Goal: Task Accomplishment & Management: Manage account settings

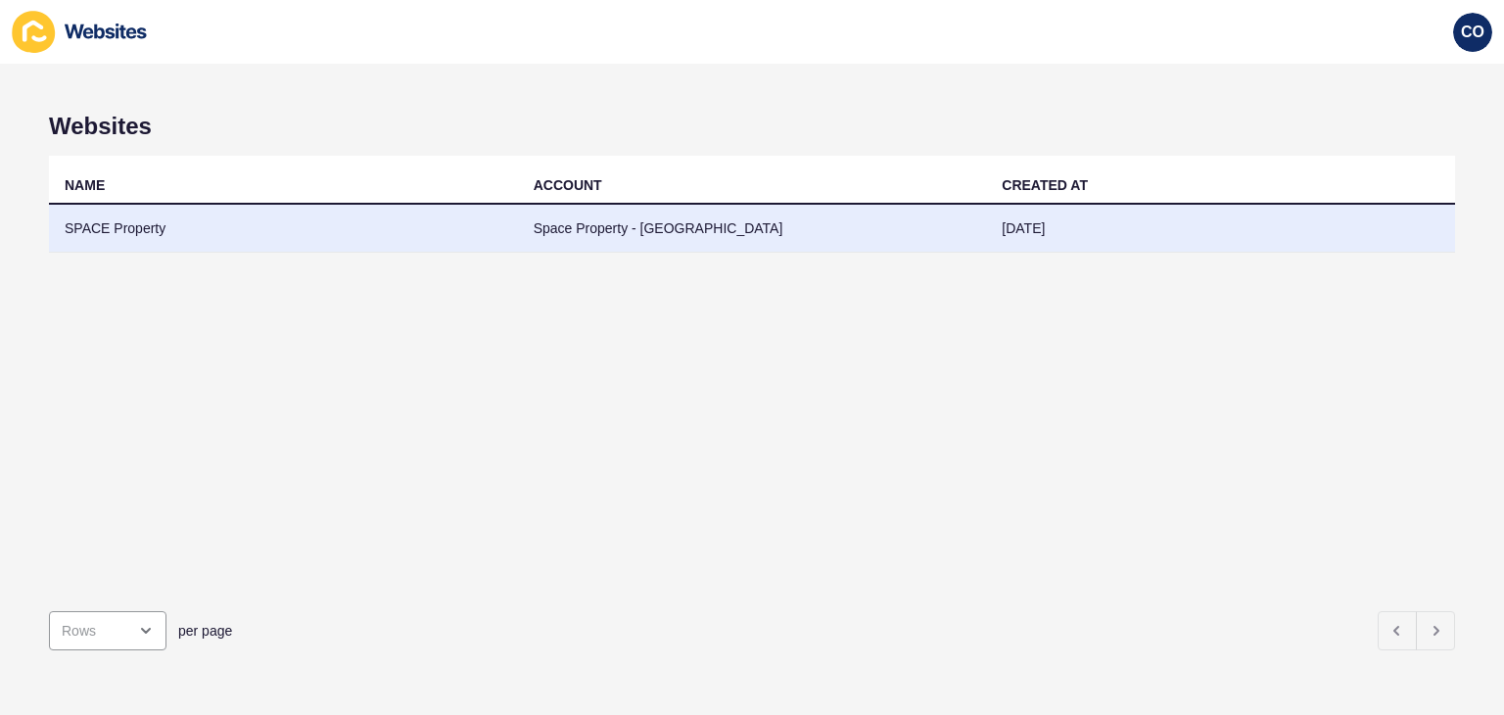
click at [119, 227] on td "SPACE Property" at bounding box center [283, 229] width 469 height 48
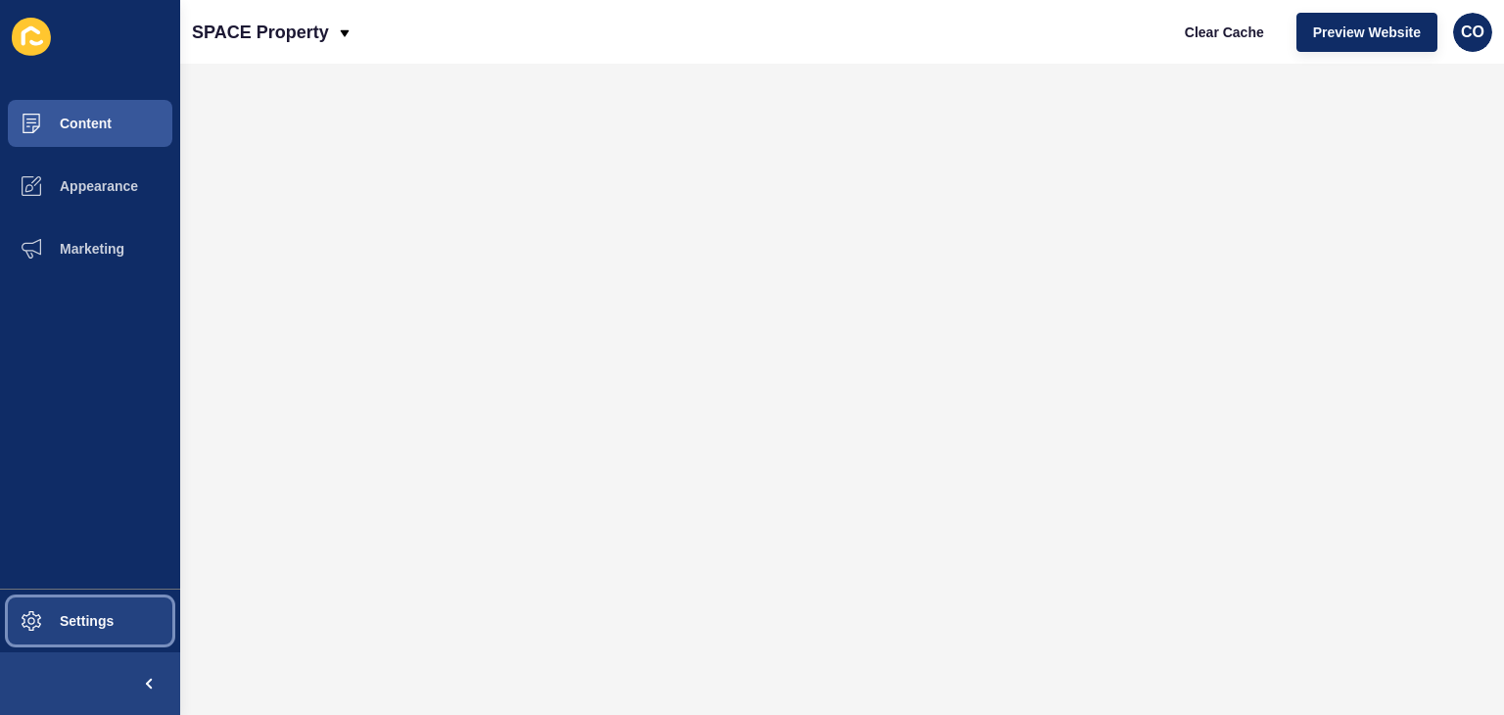
click at [99, 616] on span "Settings" at bounding box center [55, 621] width 117 height 16
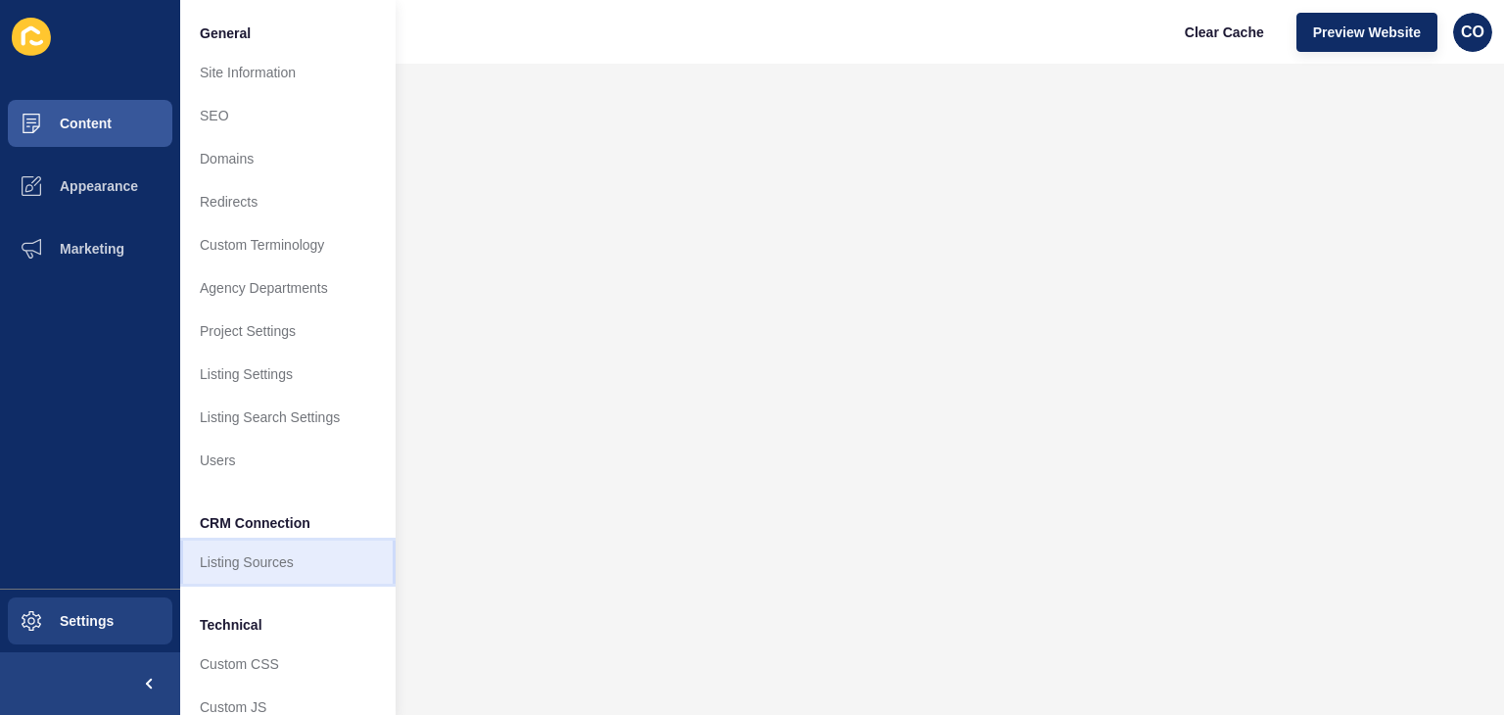
click at [270, 574] on link "Listing Sources" at bounding box center [287, 562] width 215 height 43
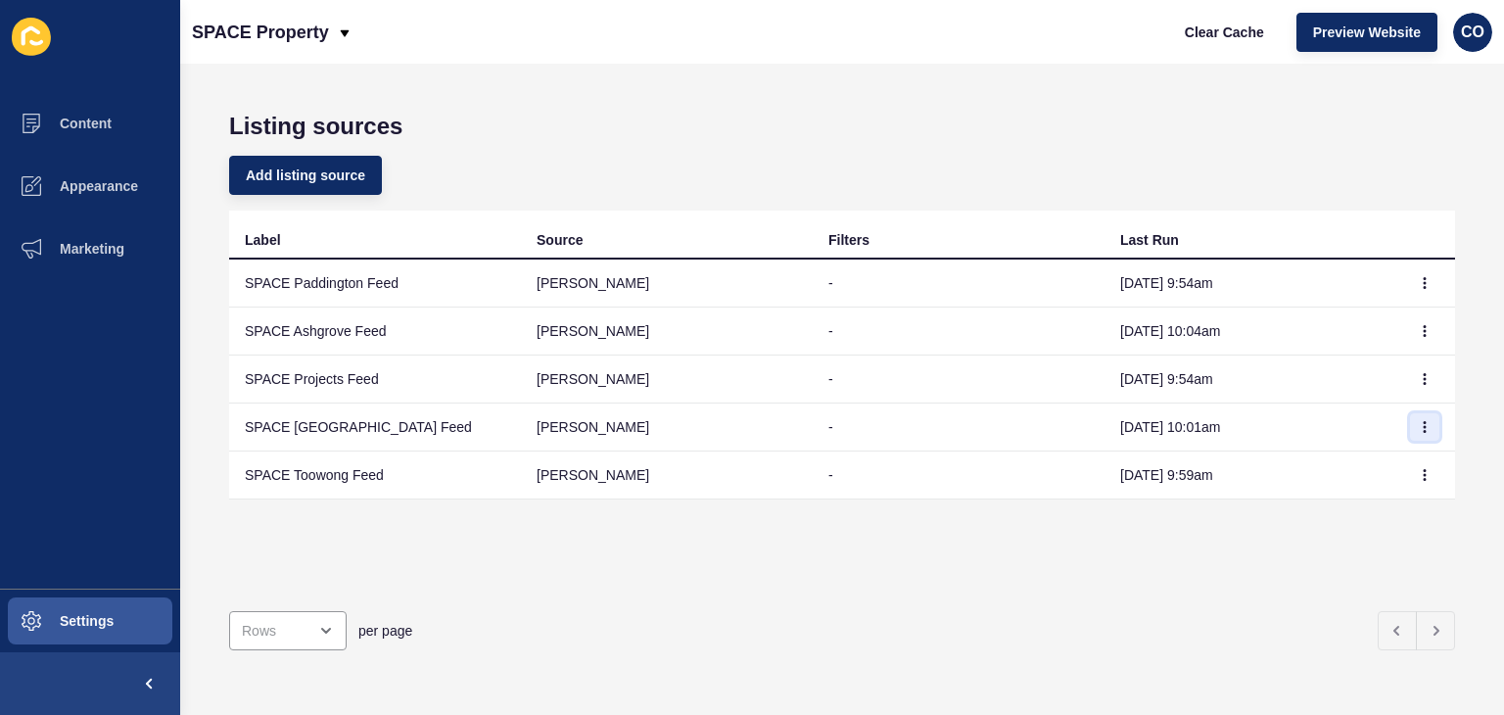
click at [1419, 428] on icon "button" at bounding box center [1425, 427] width 12 height 12
click at [86, 124] on span "Content" at bounding box center [54, 124] width 115 height 16
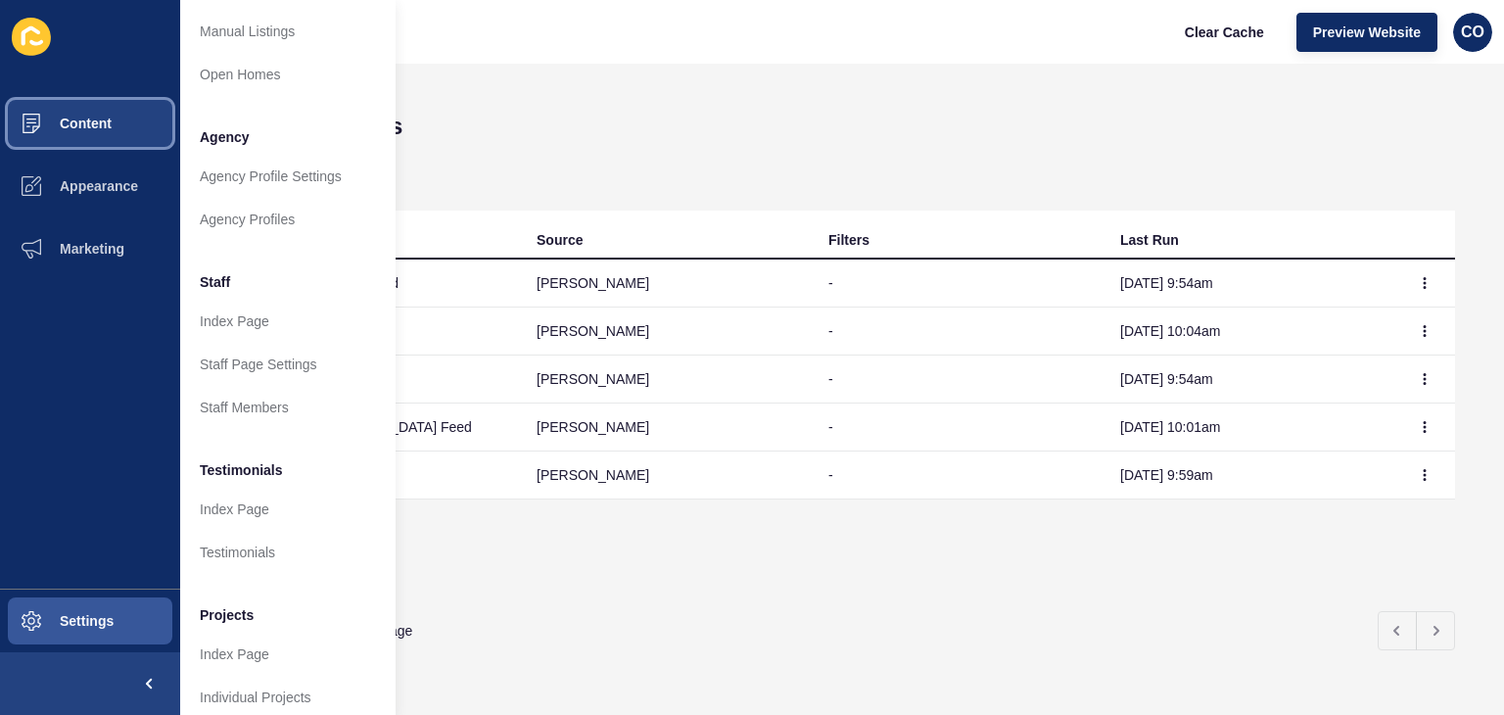
scroll to position [448, 0]
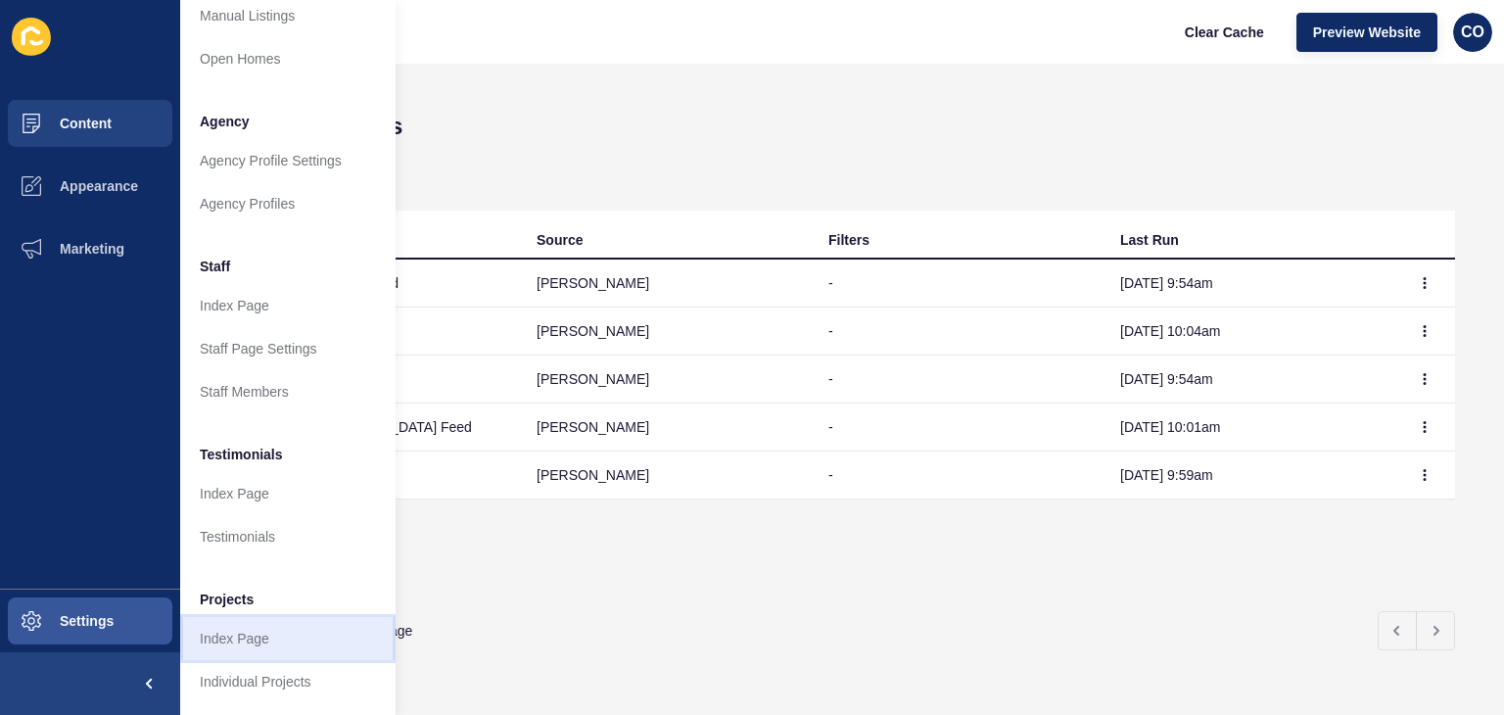
click at [259, 628] on link "Index Page" at bounding box center [287, 638] width 215 height 43
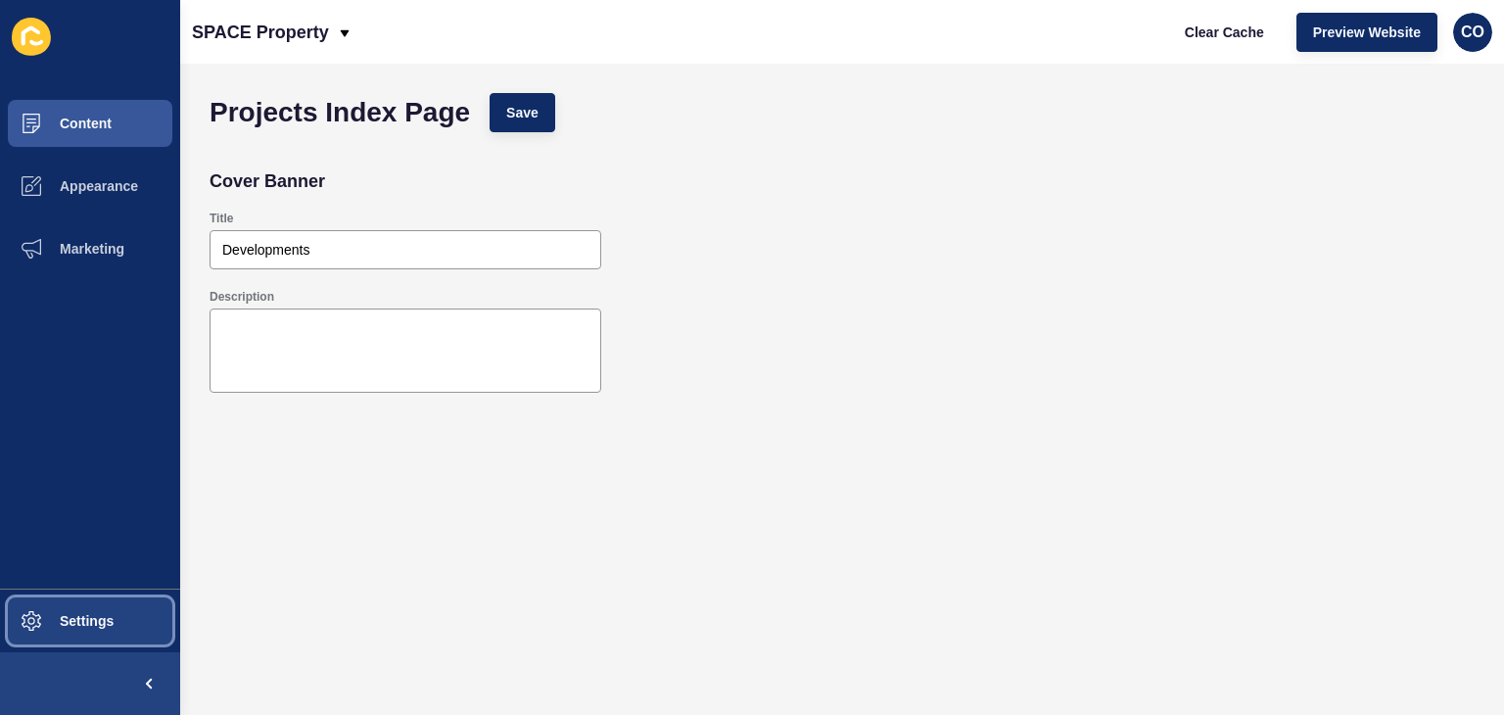
click at [107, 620] on span "Settings" at bounding box center [55, 621] width 117 height 16
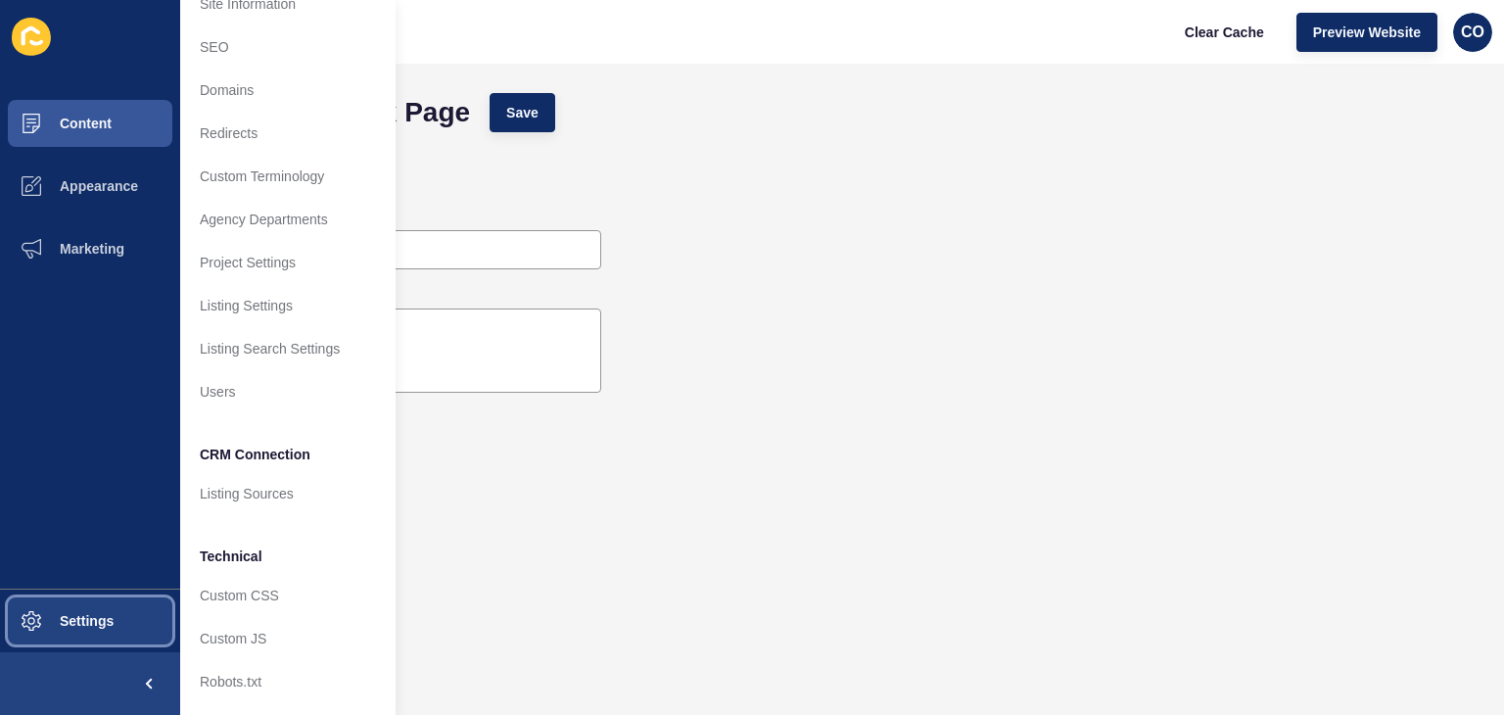
scroll to position [83, 0]
click at [112, 624] on span "Settings" at bounding box center [55, 621] width 117 height 16
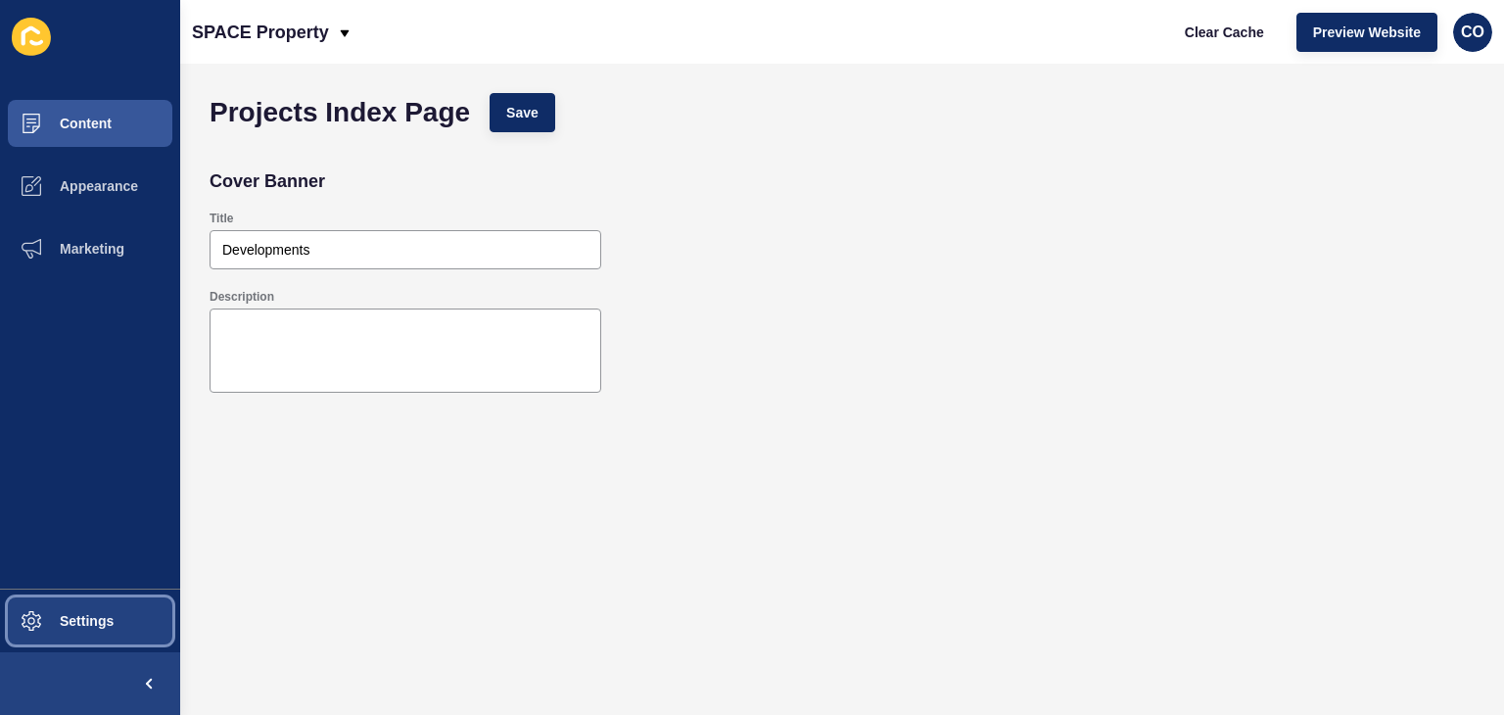
scroll to position [0, 0]
click at [108, 624] on span "Settings" at bounding box center [55, 621] width 117 height 16
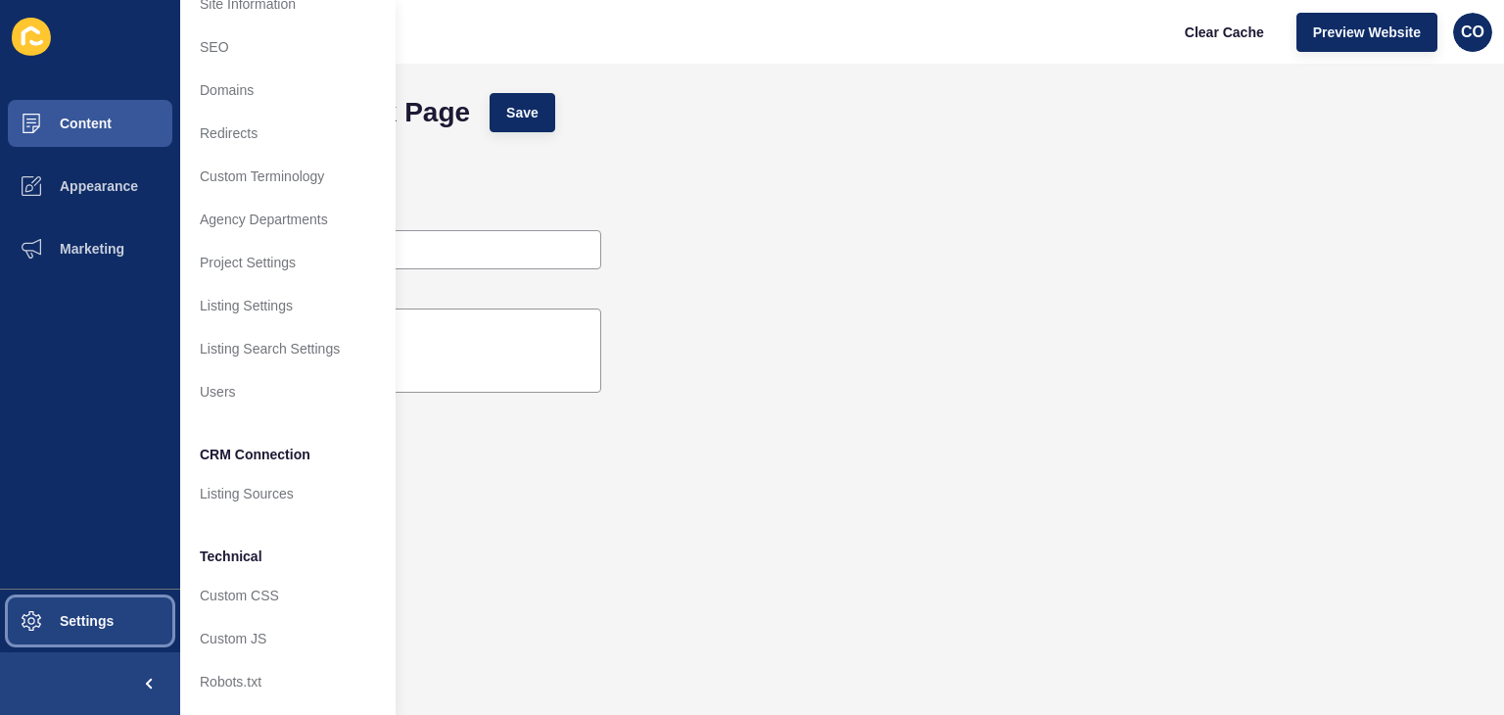
scroll to position [83, 0]
click at [108, 127] on span "Content" at bounding box center [54, 124] width 115 height 16
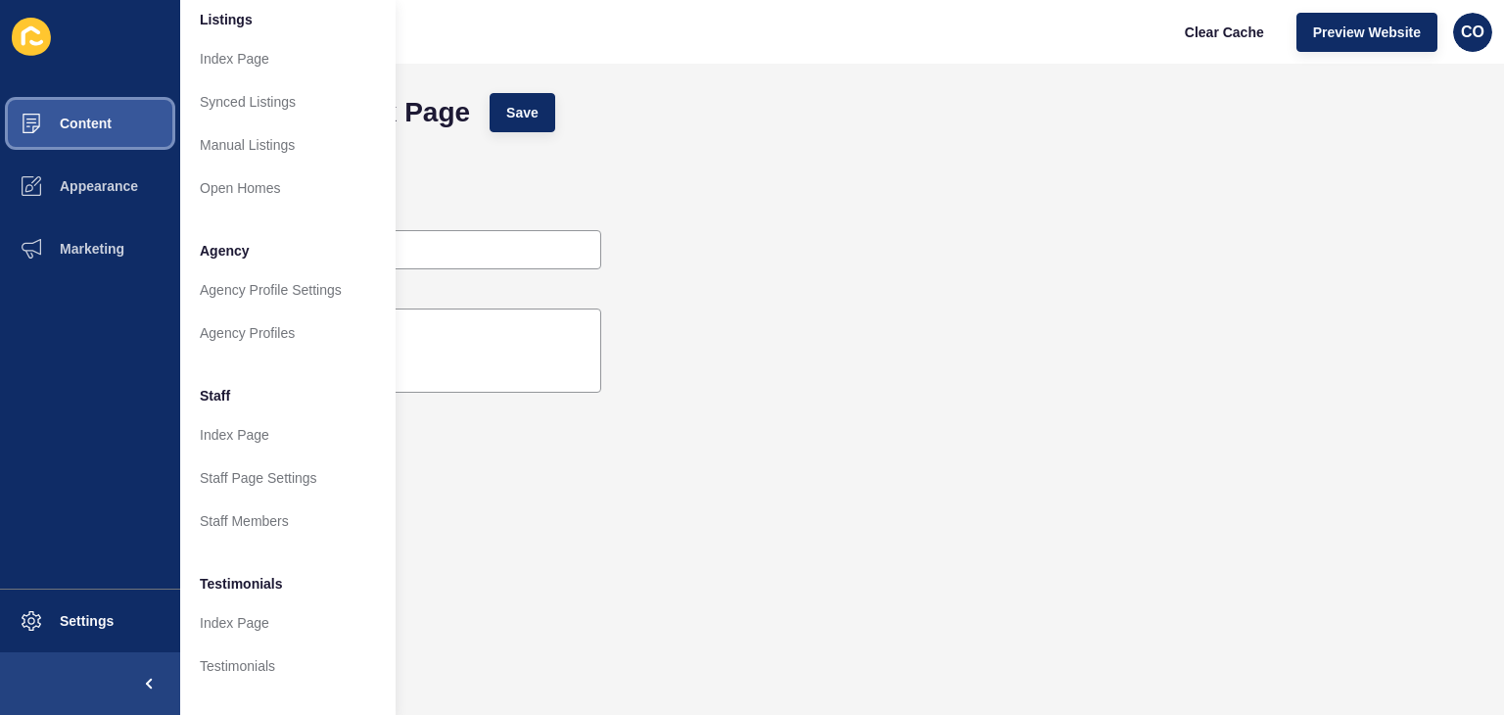
scroll to position [448, 0]
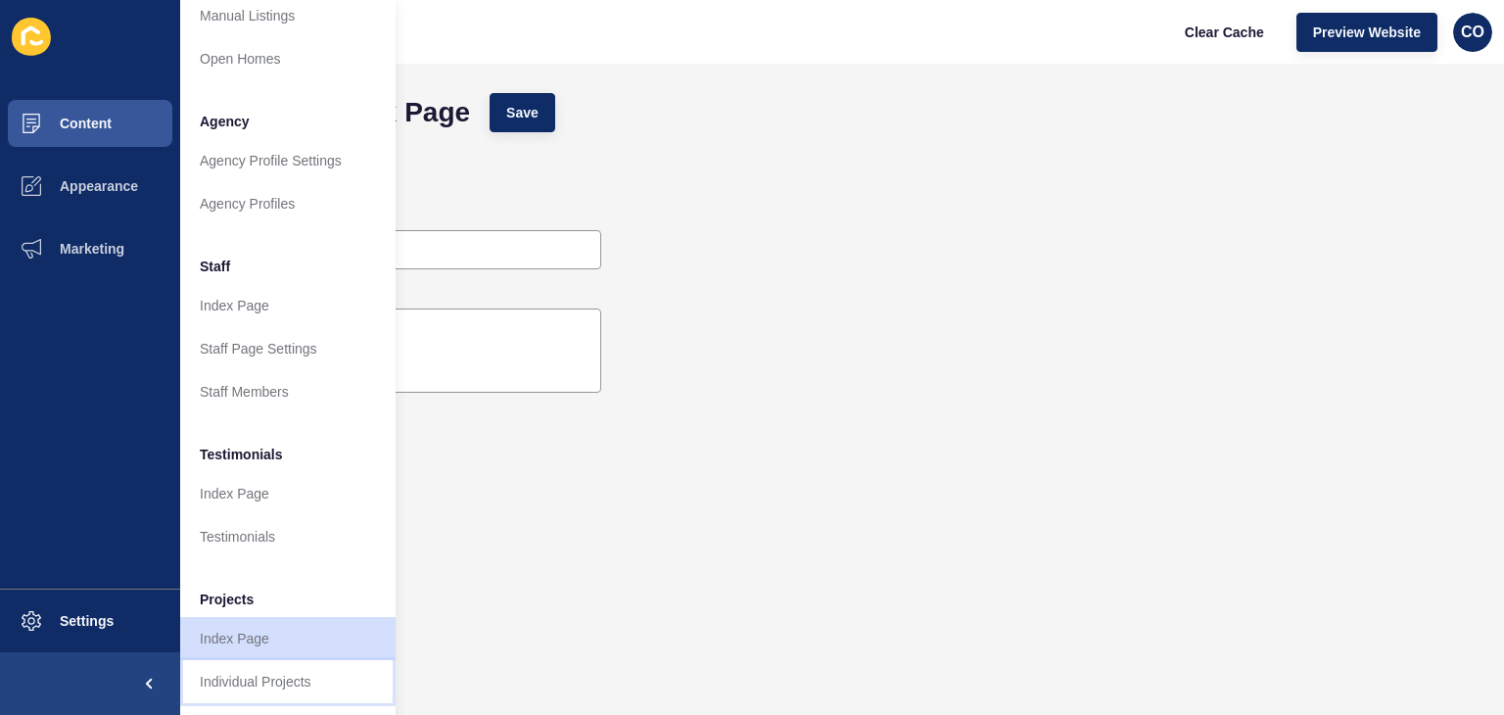
click at [269, 663] on link "Individual Projects" at bounding box center [287, 681] width 215 height 43
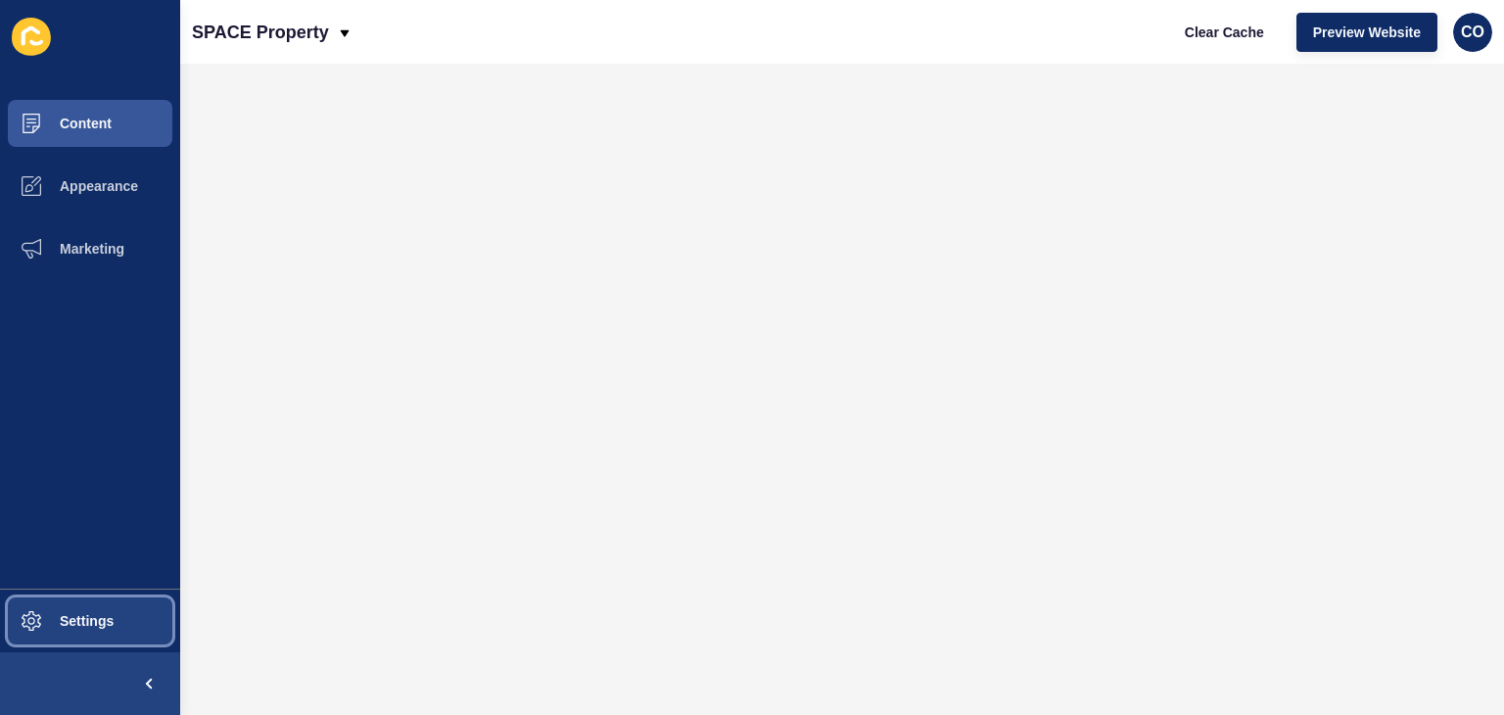
click at [118, 617] on button "Settings" at bounding box center [90, 621] width 180 height 63
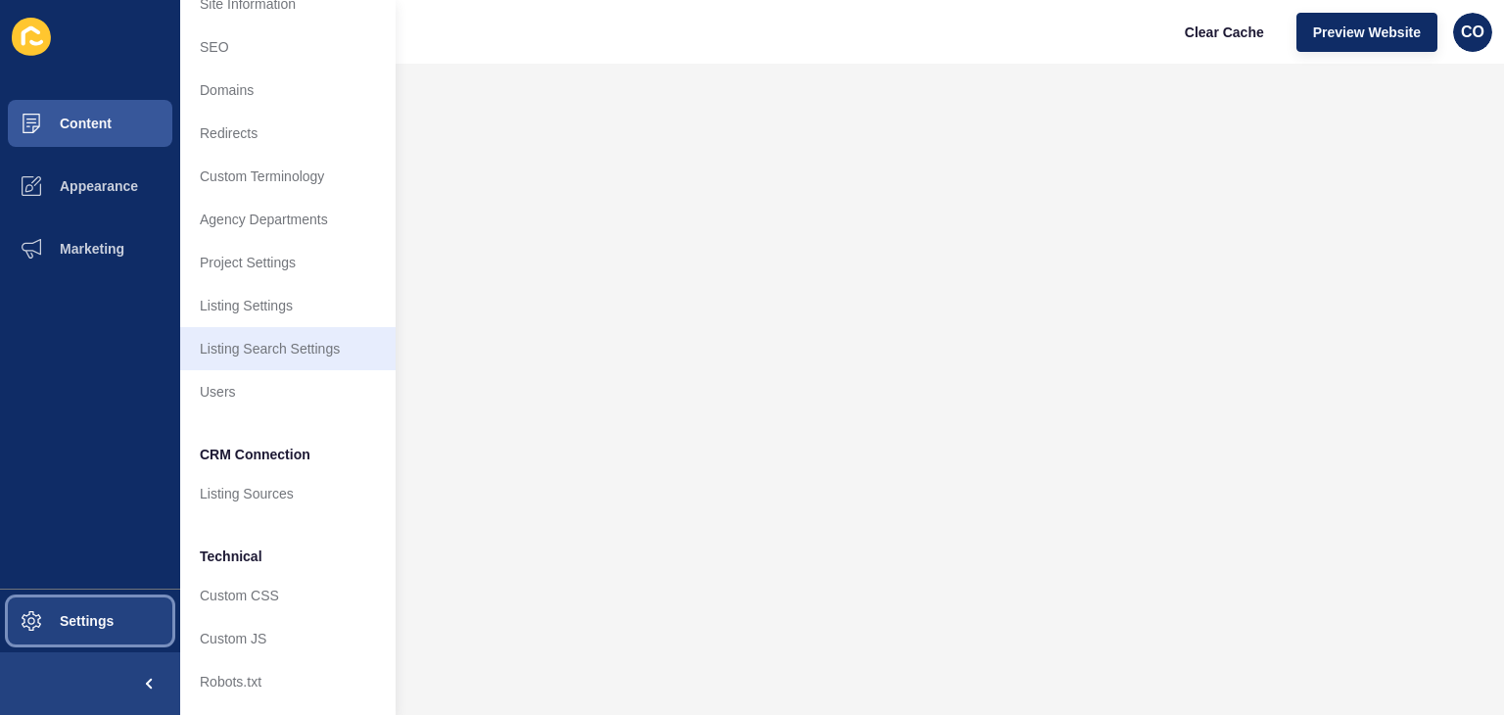
scroll to position [83, 0]
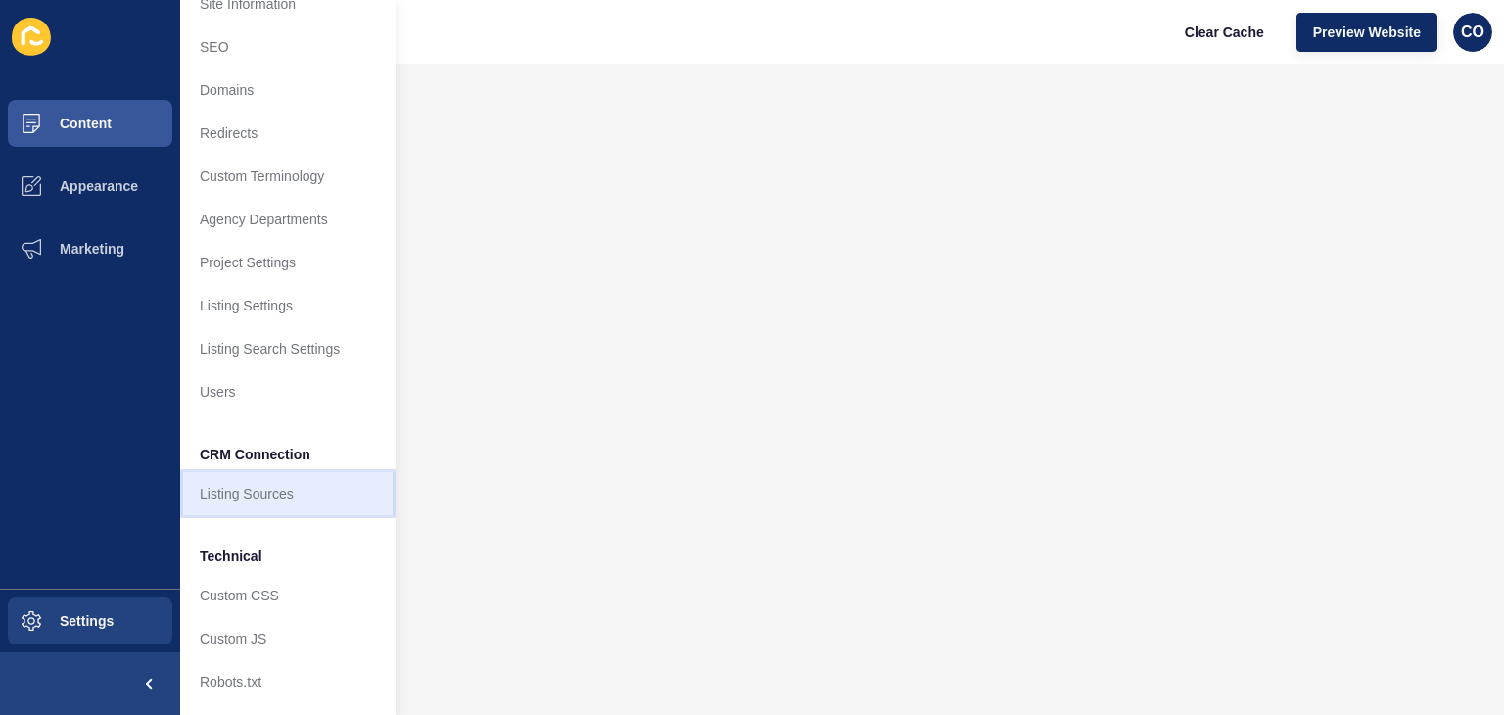
click at [271, 472] on link "Listing Sources" at bounding box center [287, 493] width 215 height 43
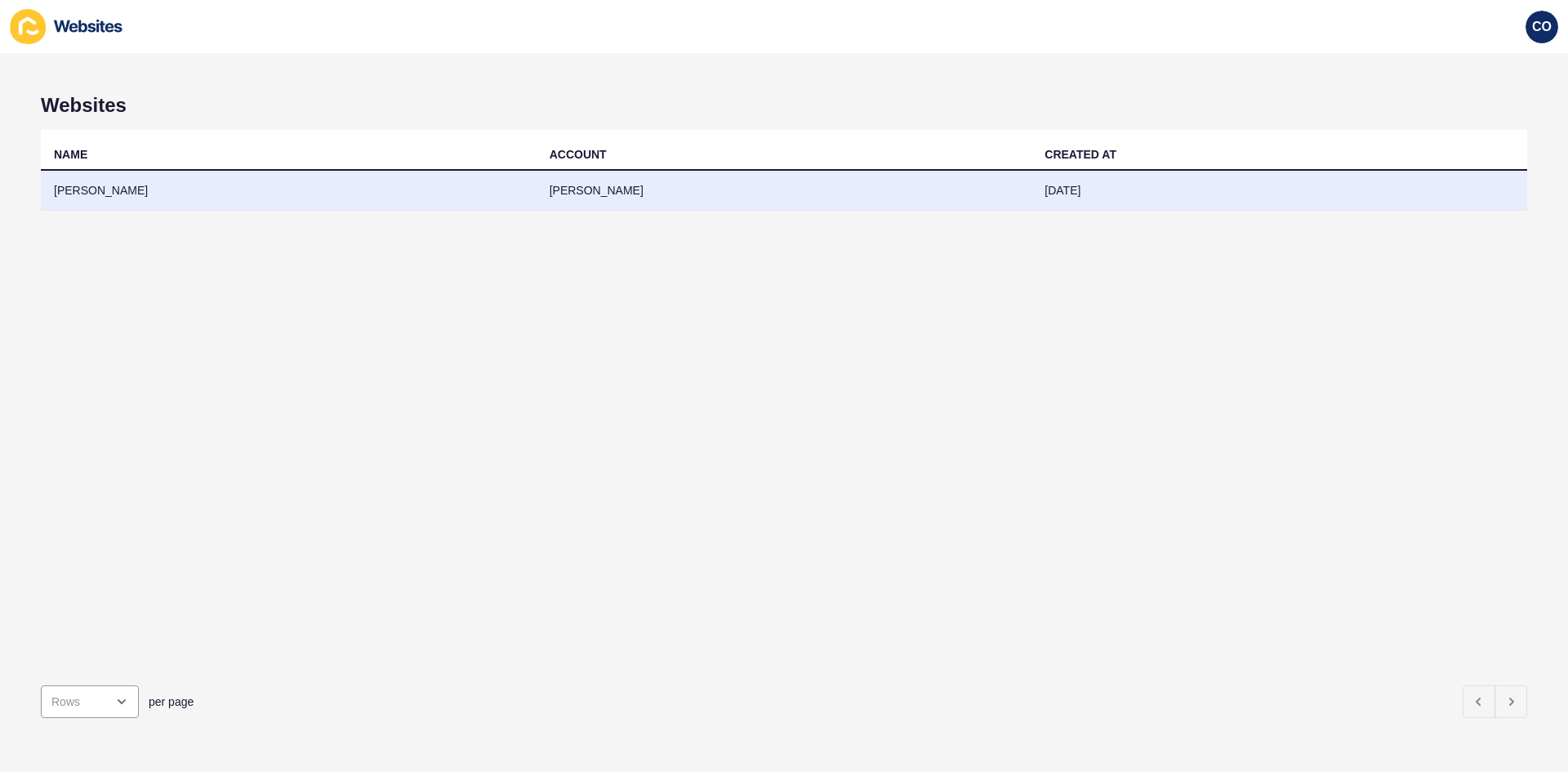
click at [113, 189] on td "Webster Cavanagh" at bounding box center [289, 191] width 495 height 40
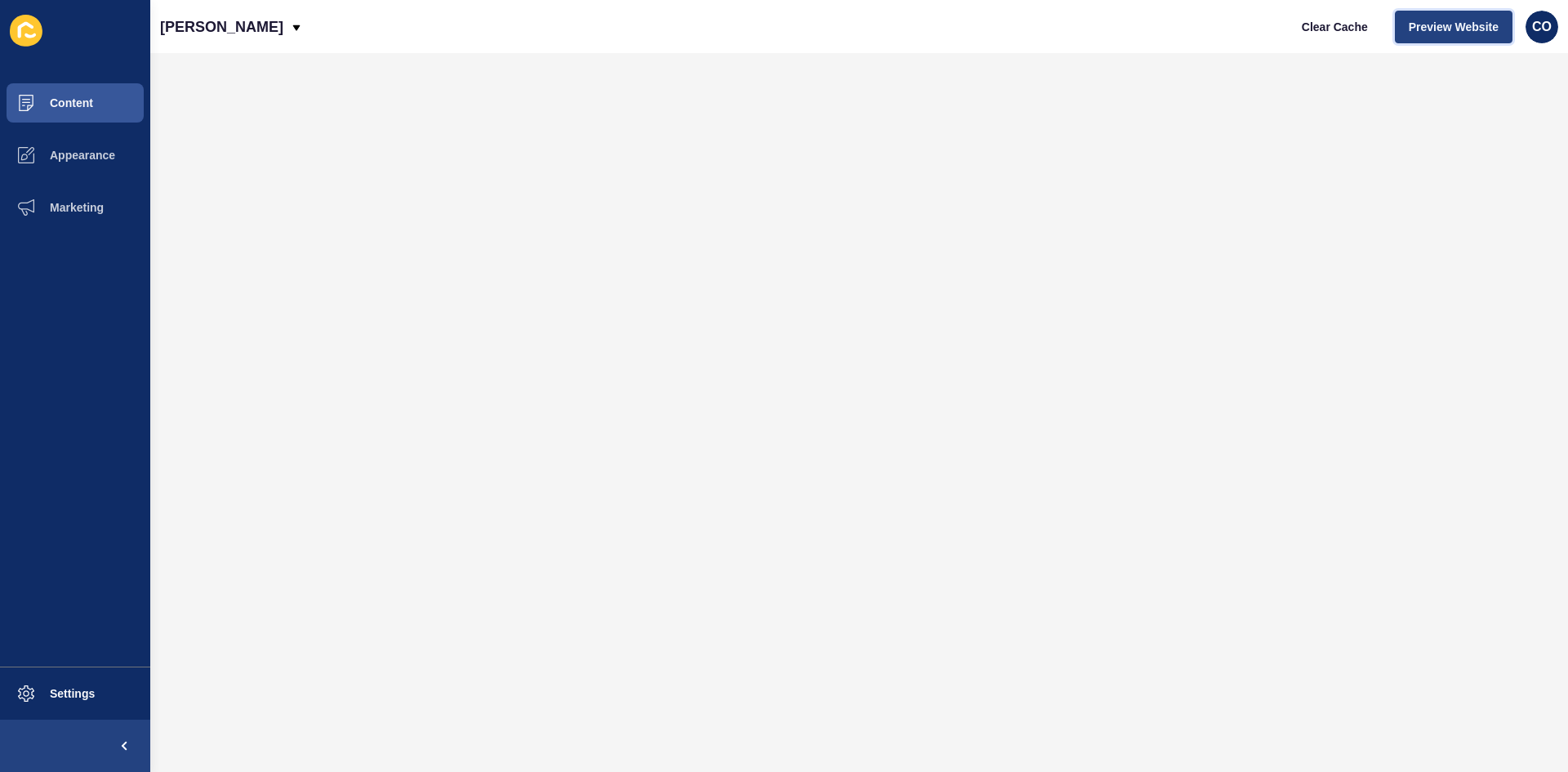
click at [1254, 20] on span "Preview Website" at bounding box center [1454, 28] width 90 height 17
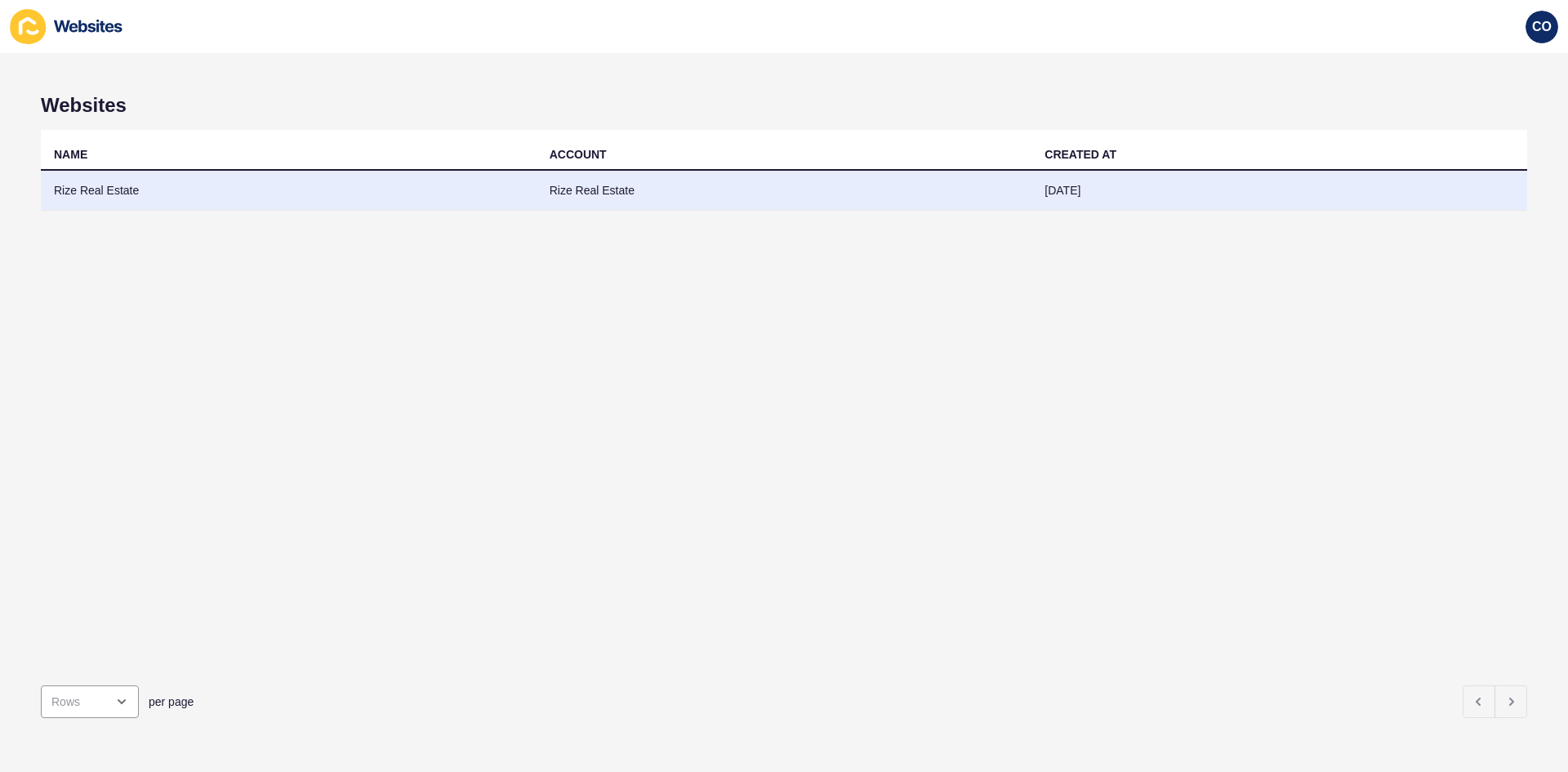
click at [95, 188] on td "Rize Real Estate" at bounding box center [289, 191] width 495 height 40
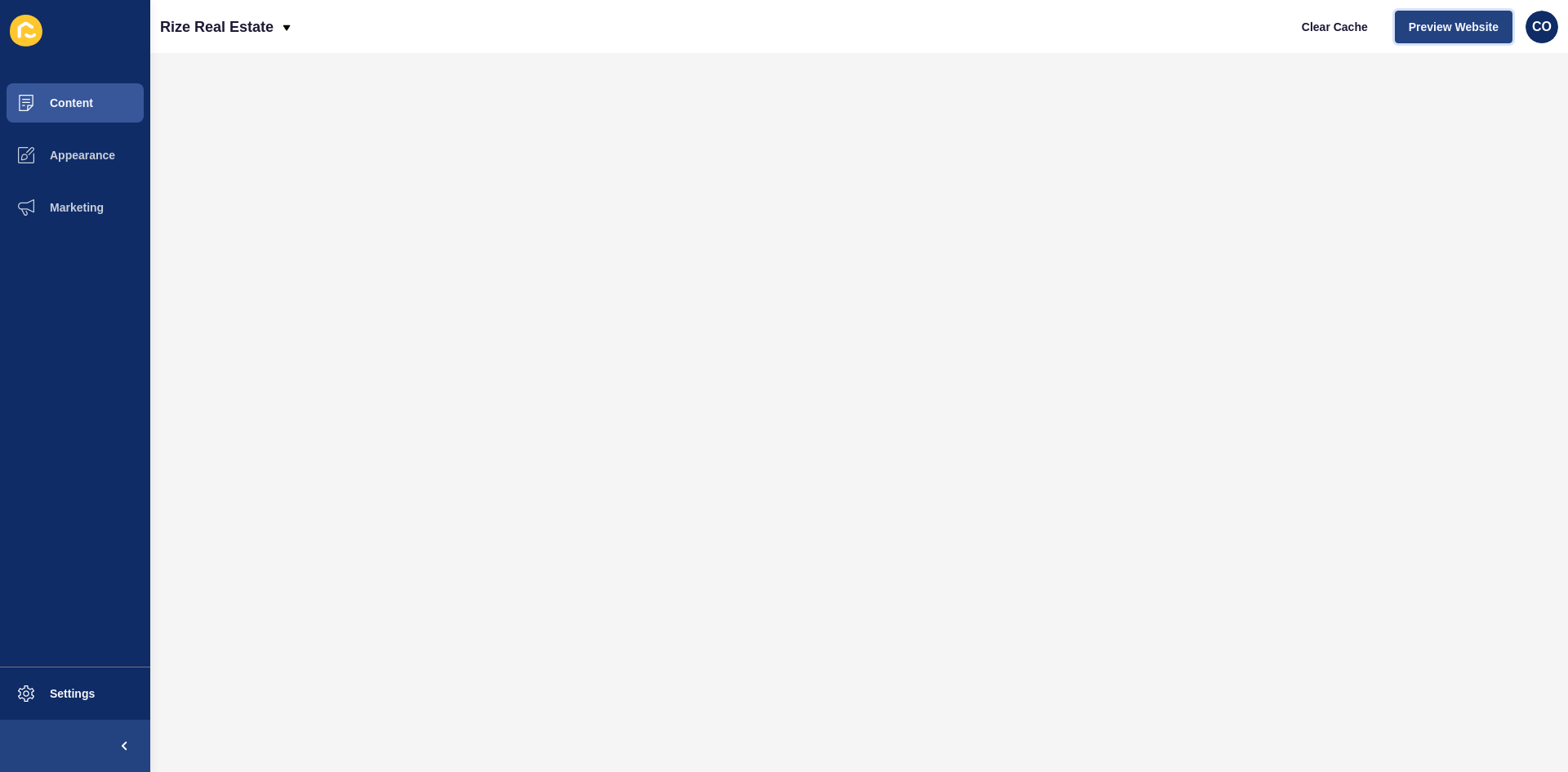
click at [1254, 28] on span "Preview Website" at bounding box center [1454, 28] width 90 height 17
click at [98, 207] on span "Marketing" at bounding box center [50, 208] width 106 height 13
click at [94, 213] on span "Marketing" at bounding box center [50, 208] width 106 height 13
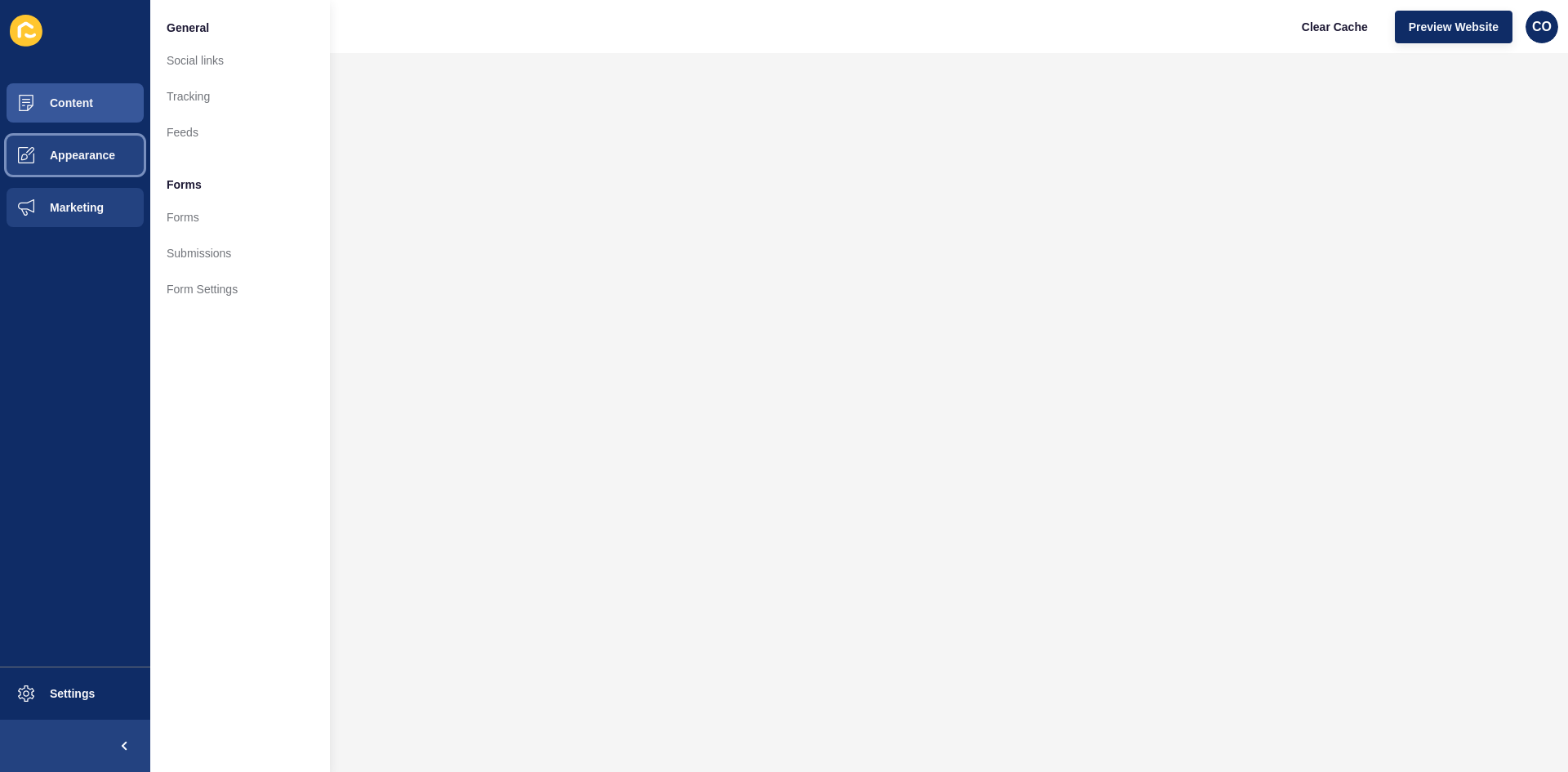
click at [104, 152] on span "Appearance" at bounding box center [56, 155] width 118 height 13
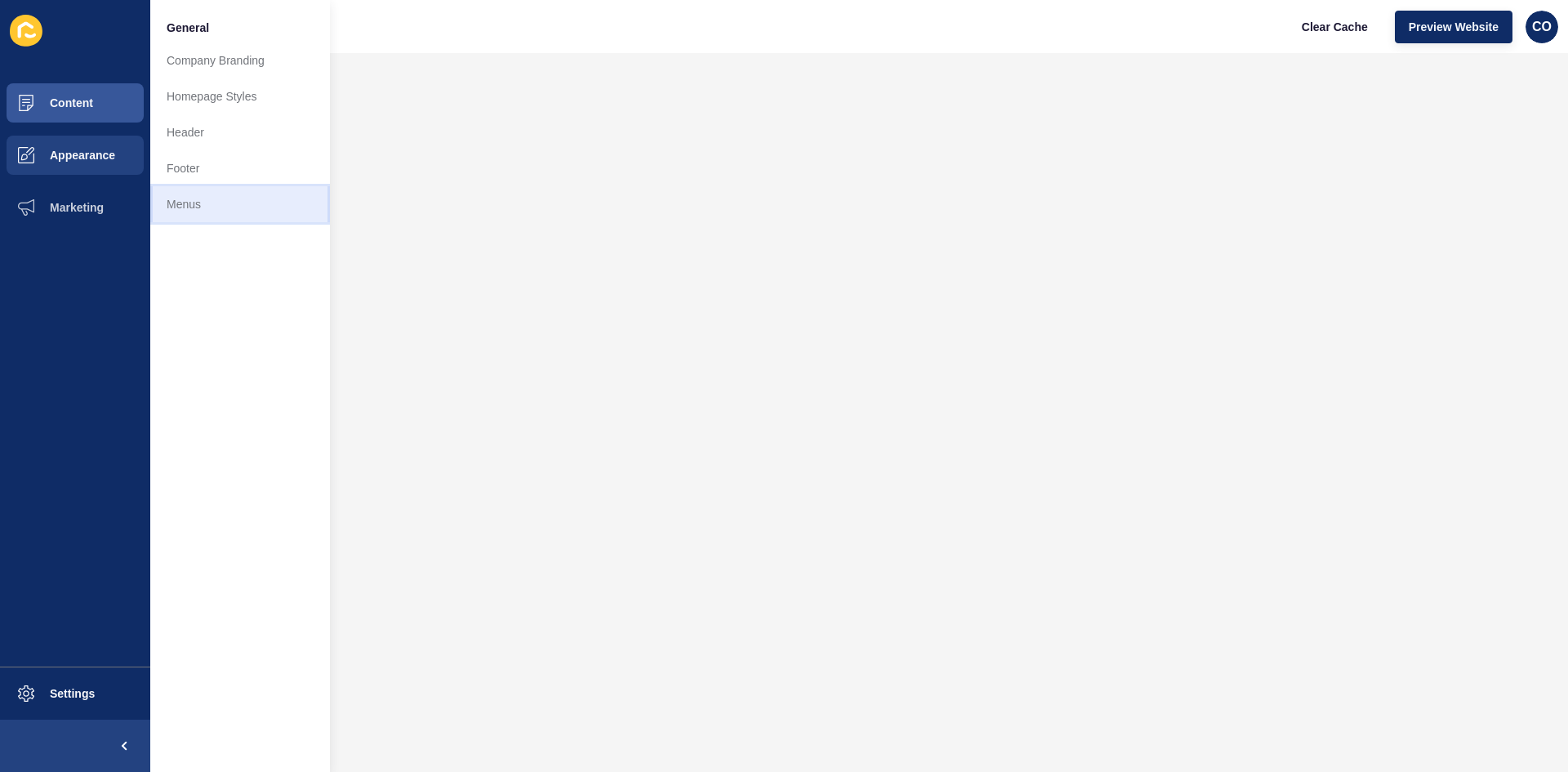
click at [199, 208] on link "Menus" at bounding box center [239, 203] width 179 height 36
